Goal: Task Accomplishment & Management: Manage account settings

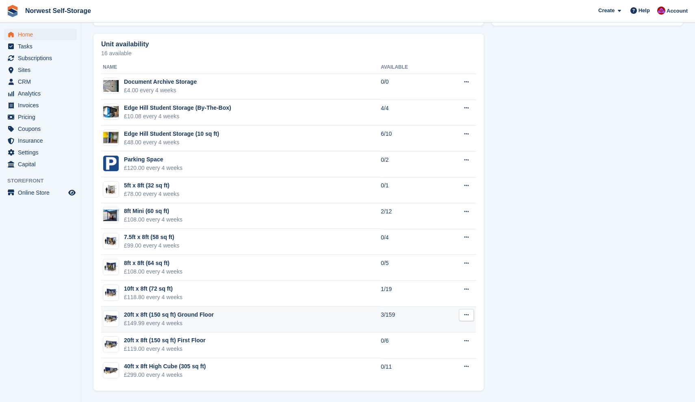
scroll to position [453, 0]
click at [193, 313] on div "20ft x 8ft (150 sq ft) Ground Floor" at bounding box center [169, 314] width 90 height 9
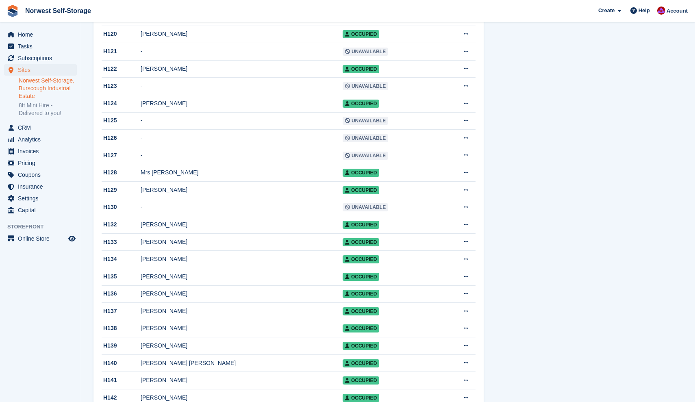
scroll to position [2079, 0]
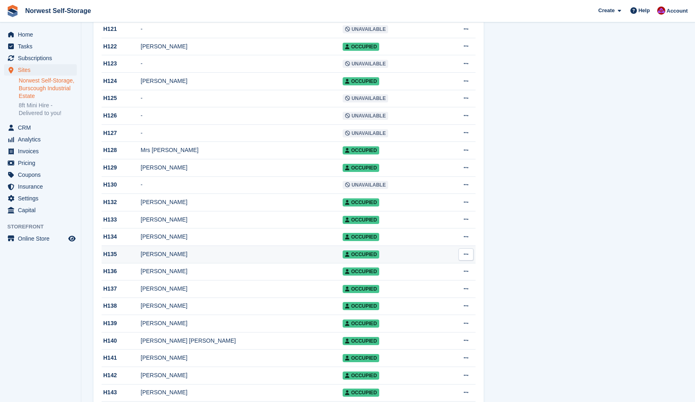
click at [124, 258] on div "H135" at bounding box center [121, 254] width 39 height 9
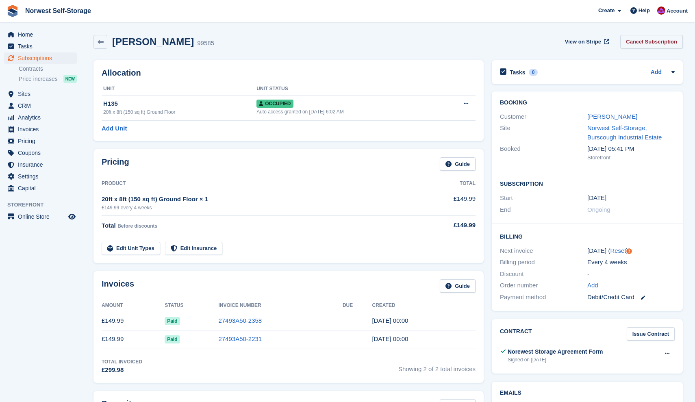
click at [642, 42] on link "Cancel Subscription" at bounding box center [651, 41] width 63 height 13
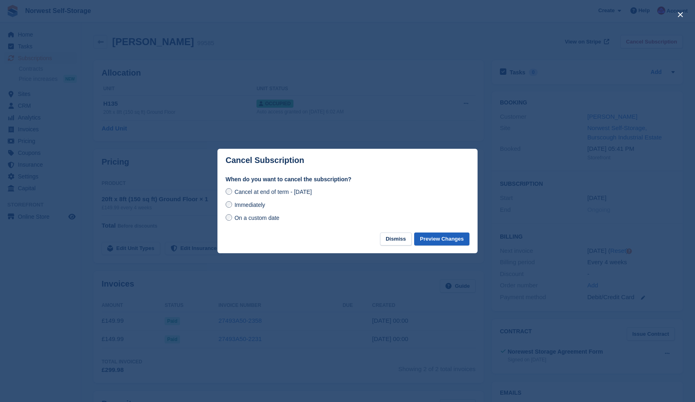
click at [447, 239] on button "Preview Changes" at bounding box center [441, 238] width 55 height 13
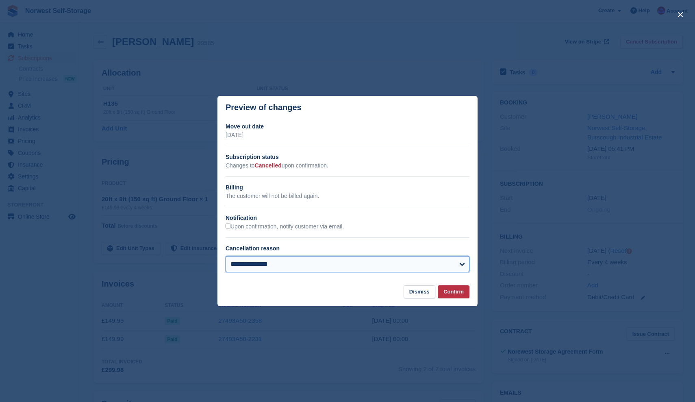
select select "**********"
click at [457, 291] on button "Confirm" at bounding box center [454, 291] width 32 height 13
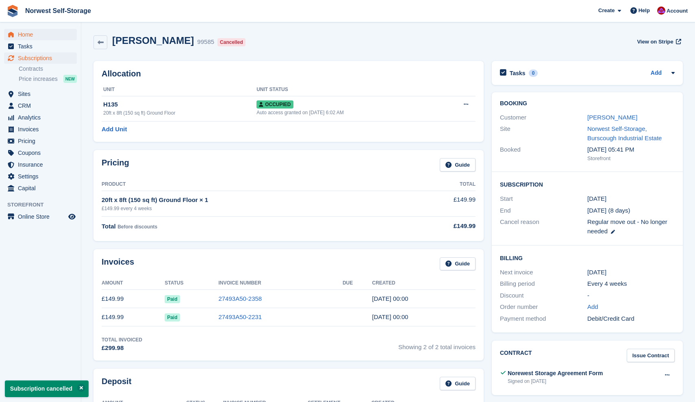
click at [27, 35] on span "Home" at bounding box center [42, 34] width 49 height 11
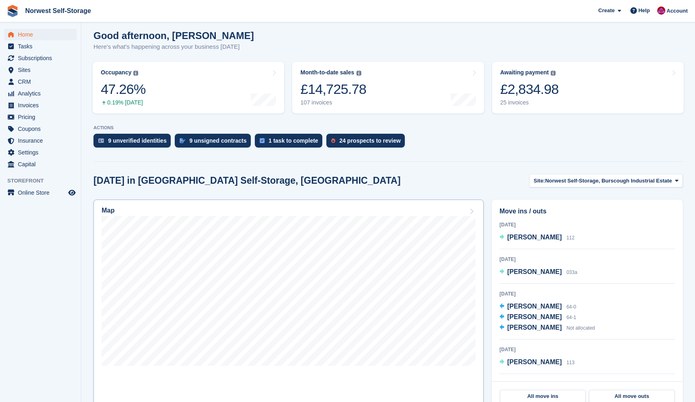
scroll to position [71, 0]
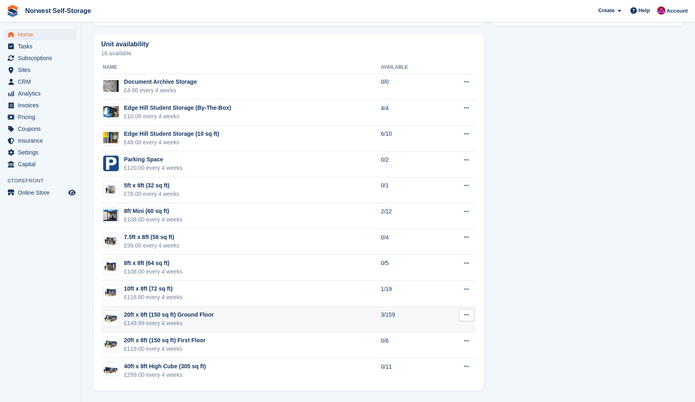
scroll to position [453, 0]
